Goal: Information Seeking & Learning: Check status

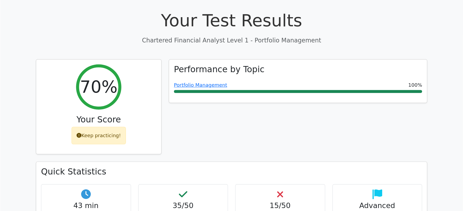
scroll to position [151, 0]
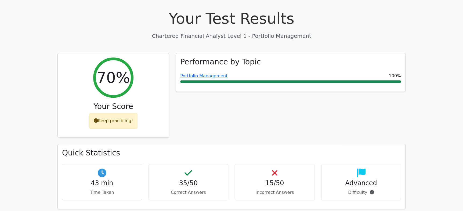
drag, startPoint x: 297, startPoint y: 0, endPoint x: 307, endPoint y: 100, distance: 100.8
click at [307, 100] on div "Performance by Topic Portfolio Management 100%" at bounding box center [291, 98] width 236 height 91
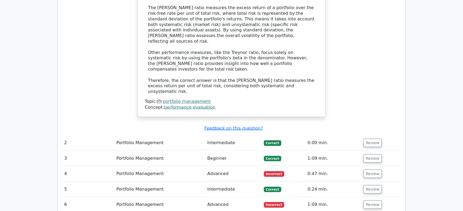
scroll to position [549, 0]
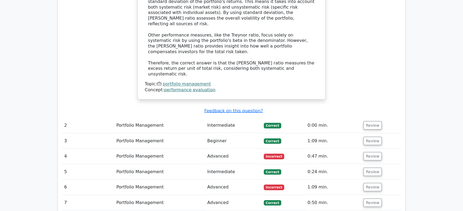
click at [375, 149] on td "Review" at bounding box center [381, 156] width 40 height 15
click at [372, 152] on button "Review" at bounding box center [373, 156] width 18 height 8
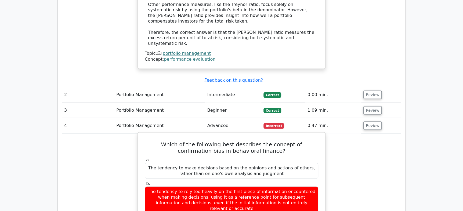
scroll to position [578, 0]
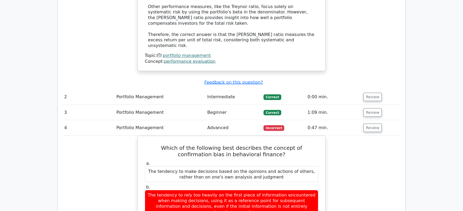
click at [268, 125] on span "Incorrect" at bounding box center [274, 127] width 21 height 5
click at [275, 125] on span "Incorrect" at bounding box center [274, 127] width 21 height 5
click at [367, 124] on button "Review" at bounding box center [373, 128] width 18 height 8
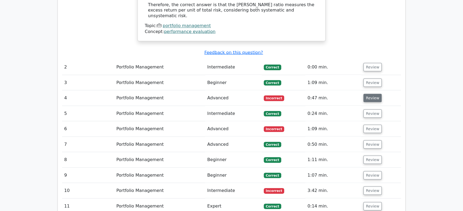
scroll to position [611, 0]
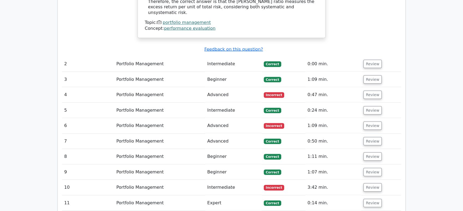
click at [275, 123] on span "Incorrect" at bounding box center [274, 125] width 21 height 5
click at [376, 121] on button "Review" at bounding box center [373, 125] width 18 height 8
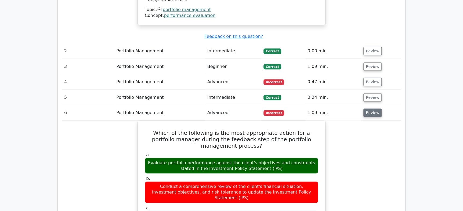
scroll to position [626, 0]
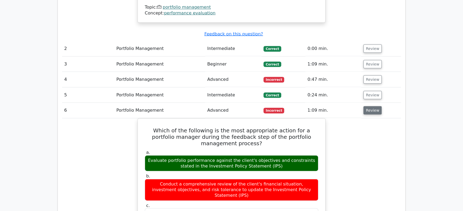
click at [377, 106] on button "Review" at bounding box center [373, 110] width 18 height 8
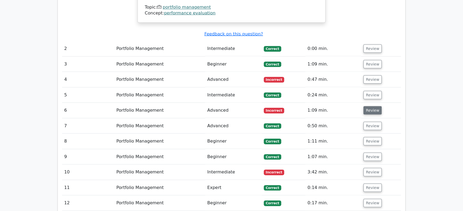
scroll to position [735, 0]
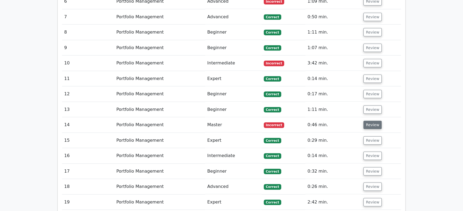
click at [368, 121] on button "Review" at bounding box center [373, 125] width 18 height 8
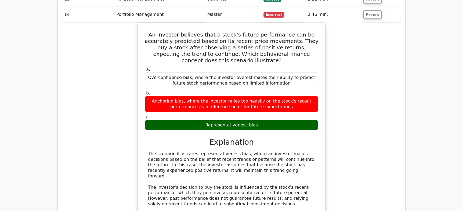
scroll to position [834, 0]
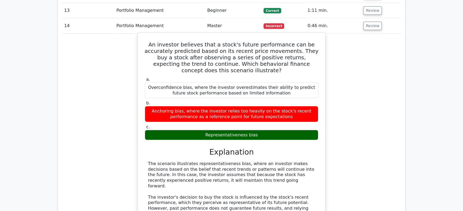
click at [225, 130] on div "Representativeness bias" at bounding box center [232, 135] width 174 height 10
click at [253, 130] on div "Representativeness bias" at bounding box center [232, 135] width 174 height 10
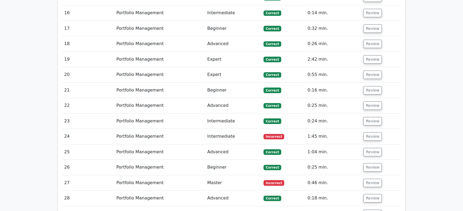
scroll to position [1149, 0]
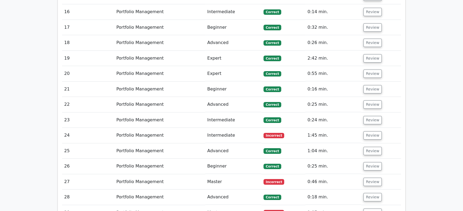
click at [275, 133] on span "Incorrect" at bounding box center [274, 135] width 21 height 5
click at [369, 131] on button "Review" at bounding box center [373, 135] width 18 height 8
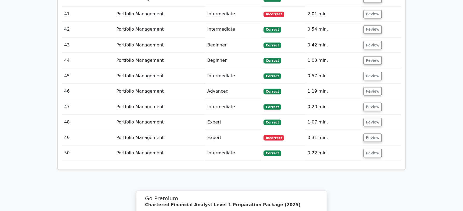
scroll to position [1875, 0]
click at [370, 145] on td "Review" at bounding box center [381, 152] width 40 height 15
click at [370, 149] on button "Review" at bounding box center [373, 153] width 18 height 8
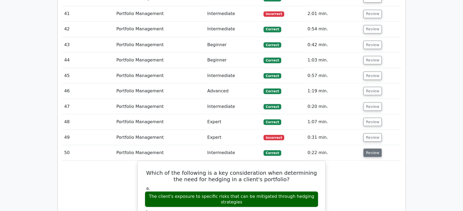
click at [370, 149] on button "Review" at bounding box center [373, 153] width 18 height 8
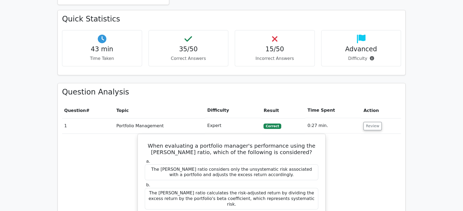
scroll to position [331, 0]
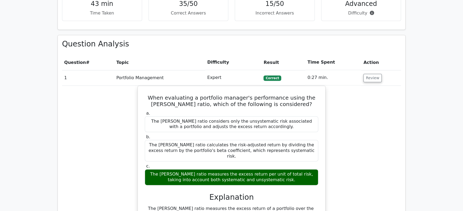
click at [272, 76] on span "Correct" at bounding box center [272, 78] width 17 height 5
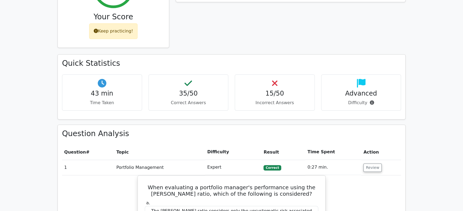
scroll to position [240, 0]
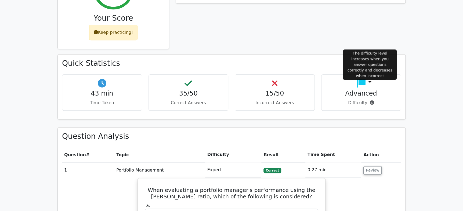
click at [371, 101] on icon at bounding box center [372, 103] width 4 height 4
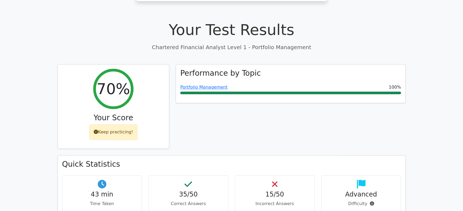
scroll to position [0, 0]
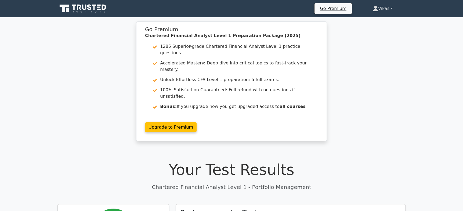
click at [386, 7] on link "Vikas" at bounding box center [383, 8] width 46 height 11
click at [386, 8] on link "Vikas" at bounding box center [383, 8] width 46 height 11
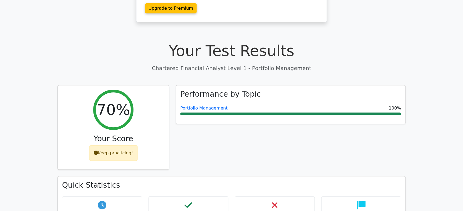
scroll to position [117, 0]
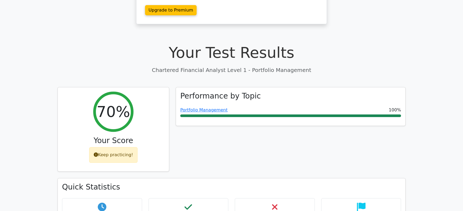
click at [324, 107] on div "Portfolio Management 100%" at bounding box center [290, 110] width 221 height 6
click at [294, 176] on div "15/50 Incorrect Answers" at bounding box center [275, 215] width 80 height 36
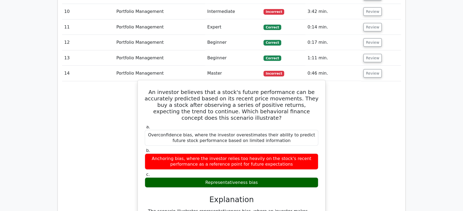
scroll to position [805, 0]
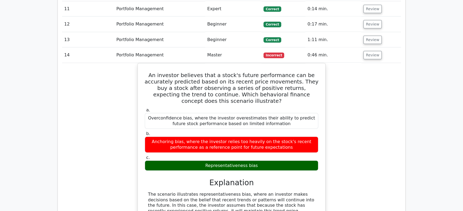
drag, startPoint x: 457, startPoint y: 0, endPoint x: 342, endPoint y: 82, distance: 141.7
click at [342, 82] on div "An investor believes that a stock's future performance can be accurately predic…" at bounding box center [231, 192] width 339 height 258
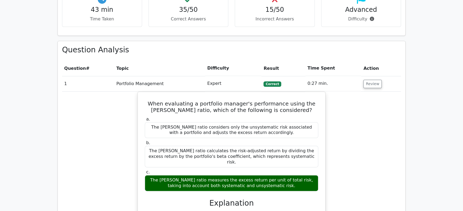
scroll to position [0, 0]
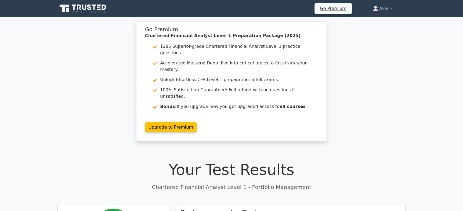
drag, startPoint x: 406, startPoint y: 2, endPoint x: 343, endPoint y: 106, distance: 121.1
click at [343, 106] on div "Go Premium Chartered Financial Analyst Level 1 Preparation Package (2025) 1285 …" at bounding box center [231, 84] width 463 height 126
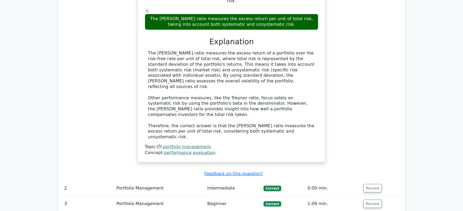
scroll to position [496, 0]
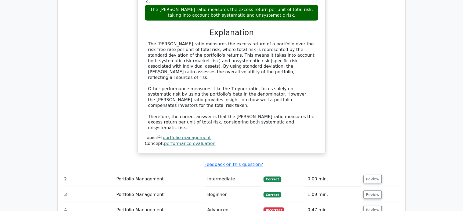
click at [373, 56] on div "When evaluating a portfolio manager's performance using the Sharpe ratio, which…" at bounding box center [231, 40] width 339 height 239
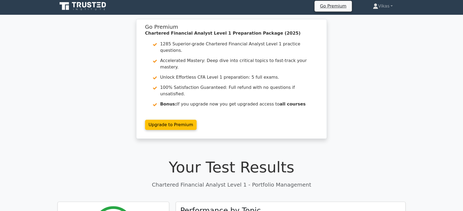
scroll to position [143, 0]
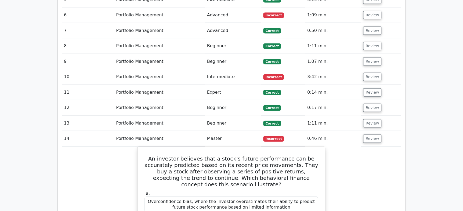
scroll to position [725, 0]
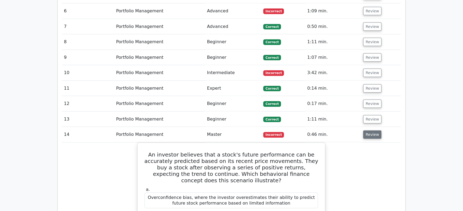
click at [371, 131] on button "Review" at bounding box center [372, 135] width 18 height 8
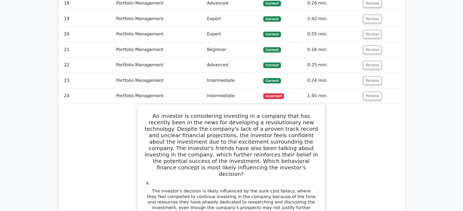
scroll to position [919, 0]
click at [367, 92] on button "Review" at bounding box center [372, 96] width 18 height 8
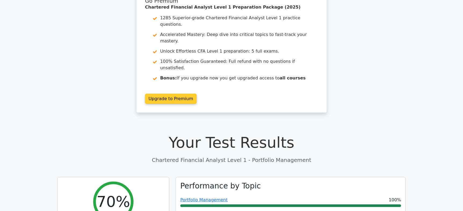
scroll to position [0, 0]
